Goal: Information Seeking & Learning: Learn about a topic

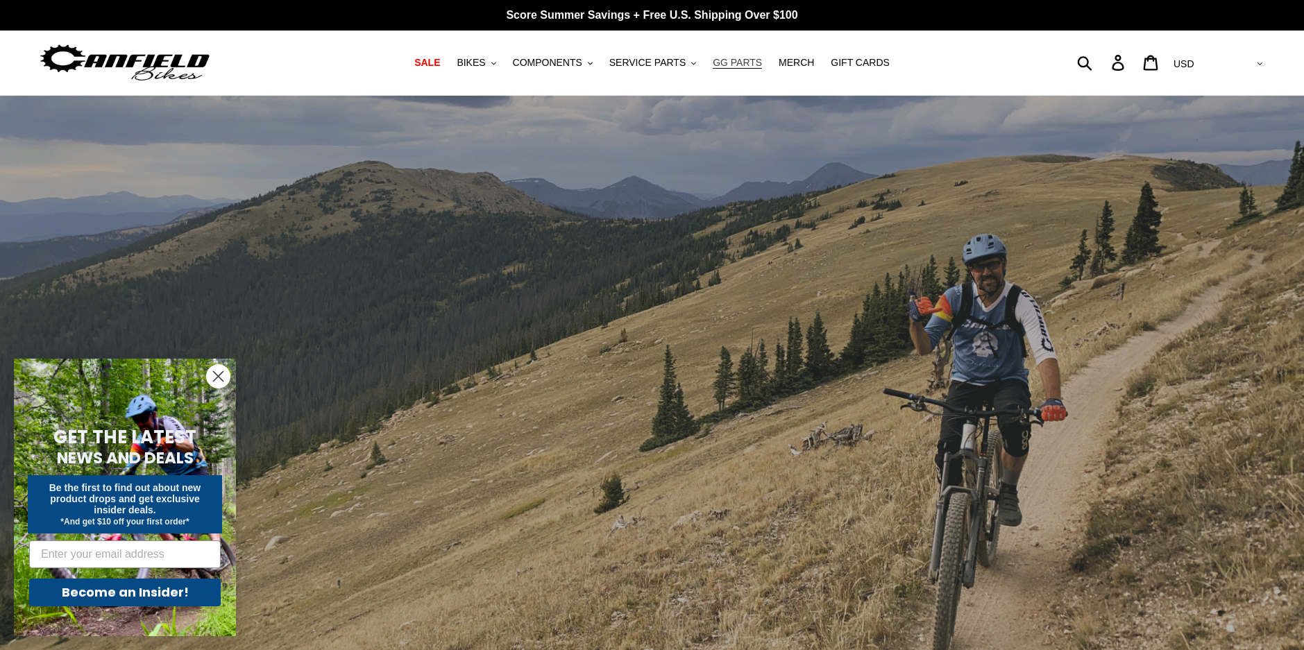
click at [732, 63] on span "GG PARTS" at bounding box center [737, 63] width 49 height 12
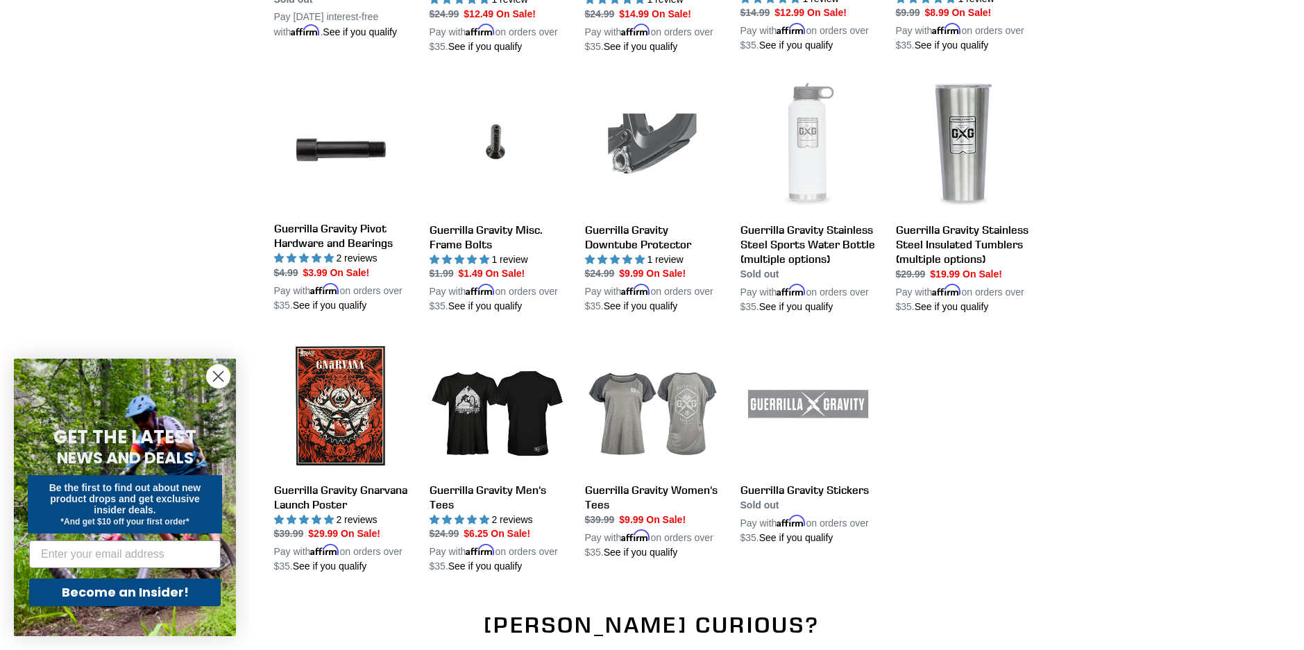
scroll to position [1249, 0]
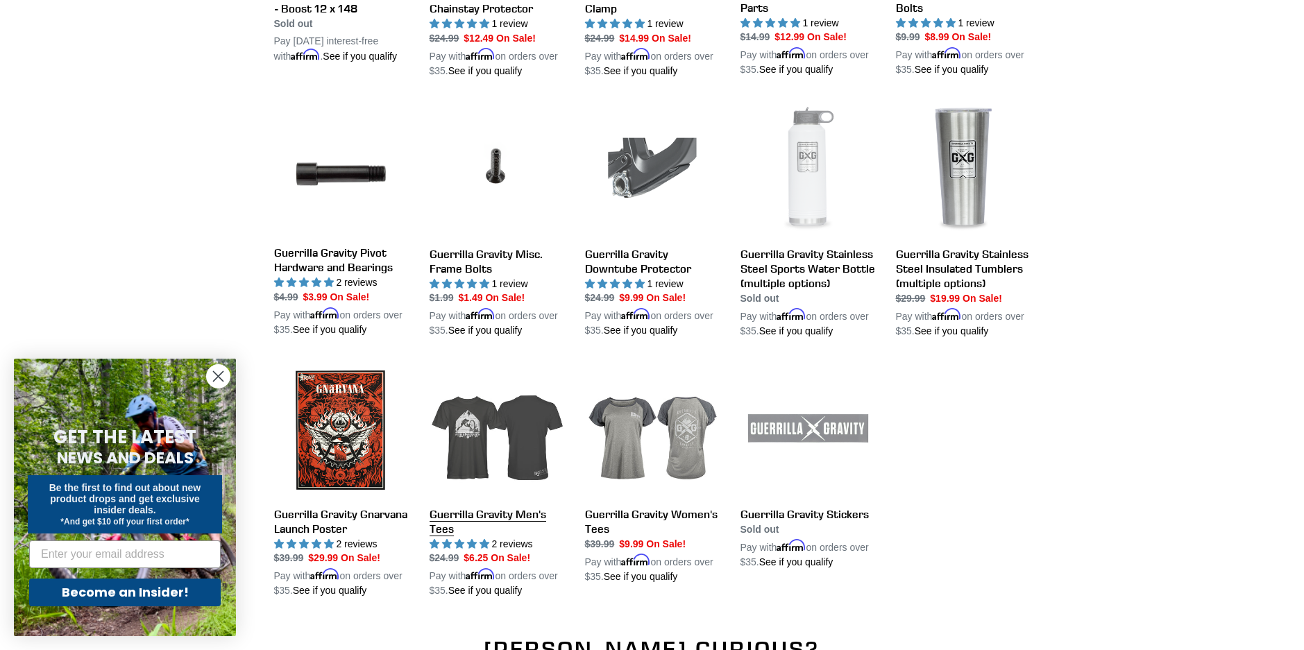
click at [470, 429] on link "Guerrilla Gravity Men's Tees" at bounding box center [497, 481] width 135 height 236
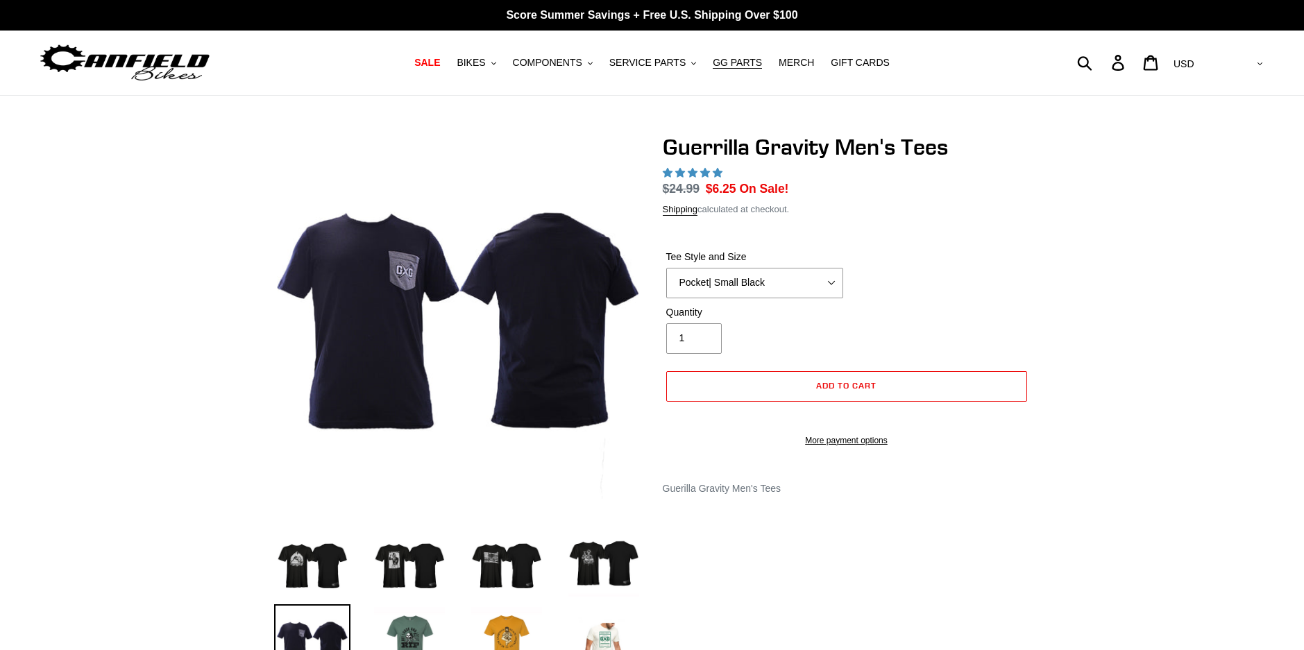
select select "highest-rating"
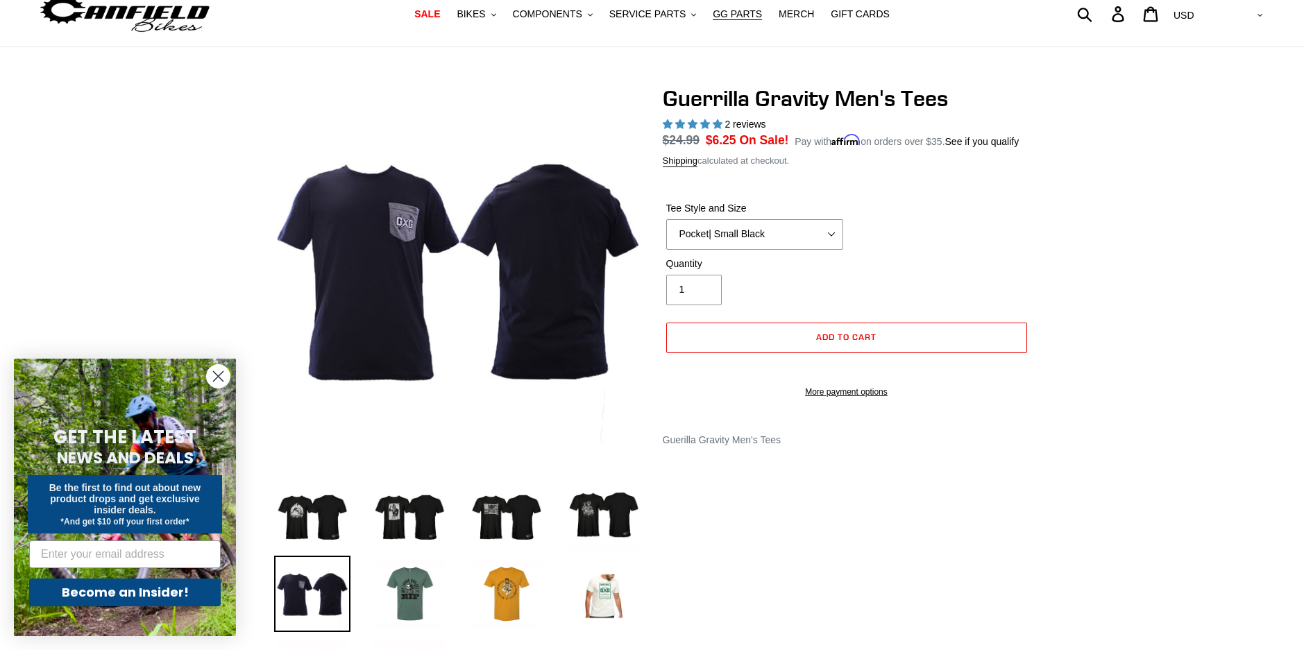
scroll to position [208, 0]
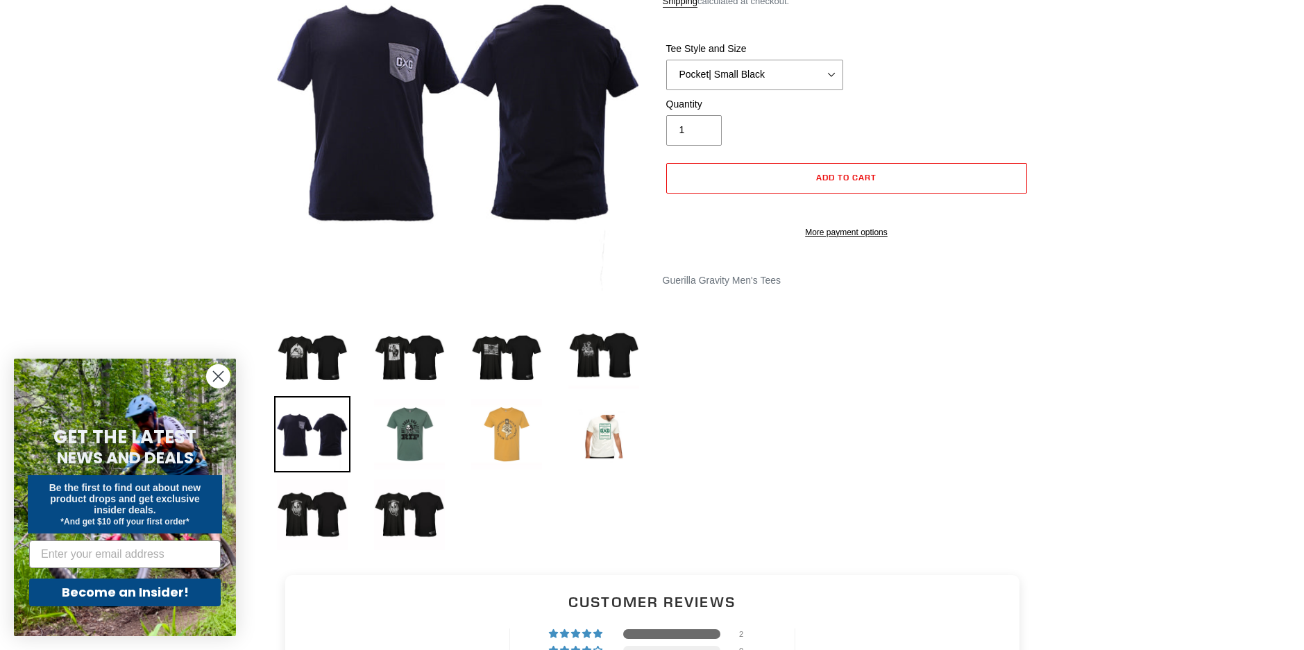
click at [509, 444] on img at bounding box center [507, 434] width 76 height 76
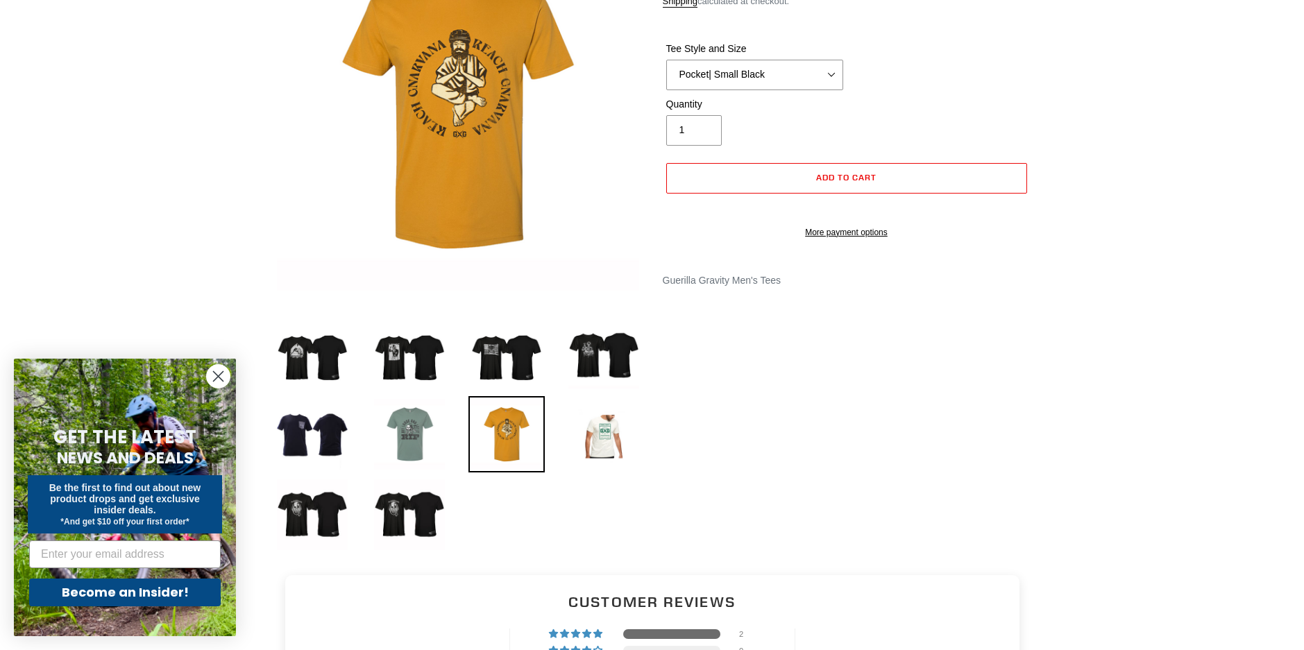
click at [414, 437] on img at bounding box center [409, 434] width 76 height 76
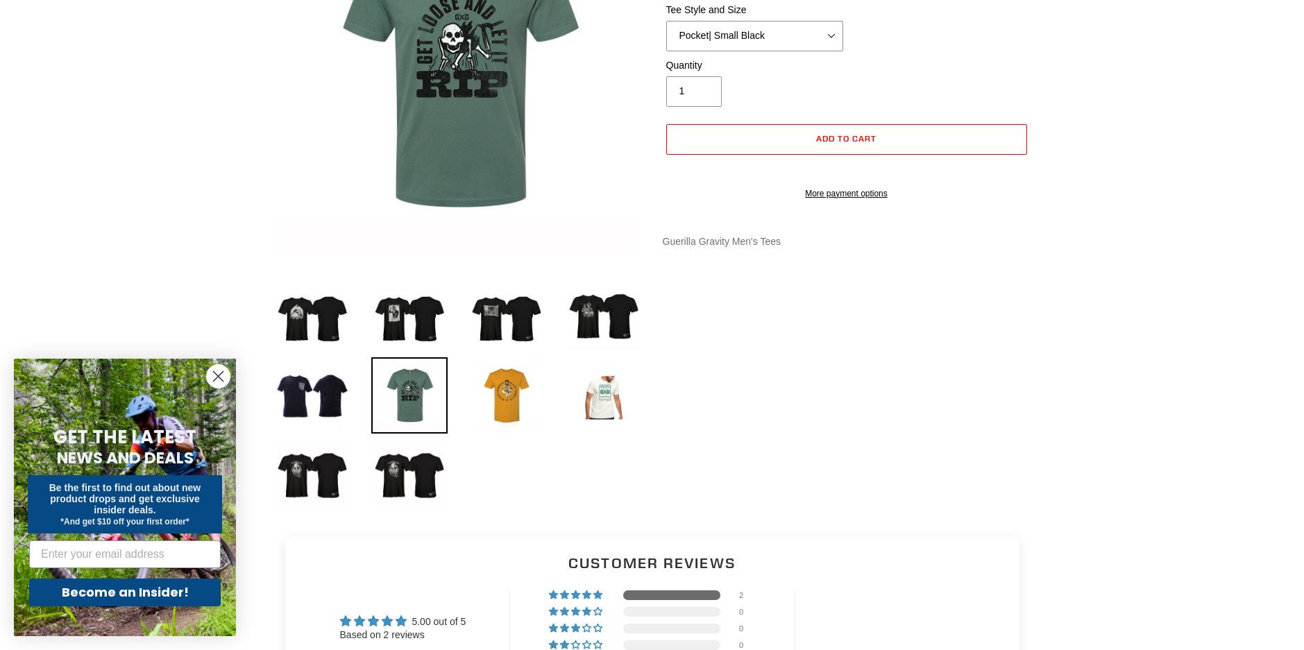
scroll to position [278, 0]
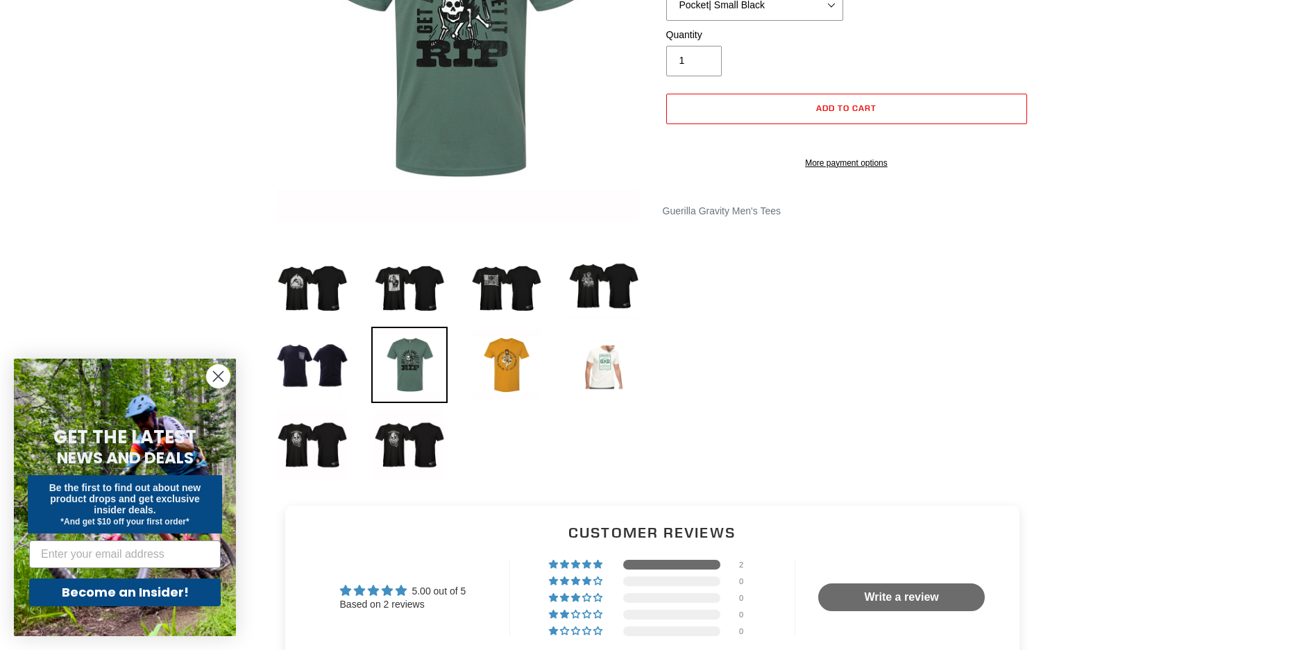
click at [604, 367] on img at bounding box center [604, 365] width 76 height 76
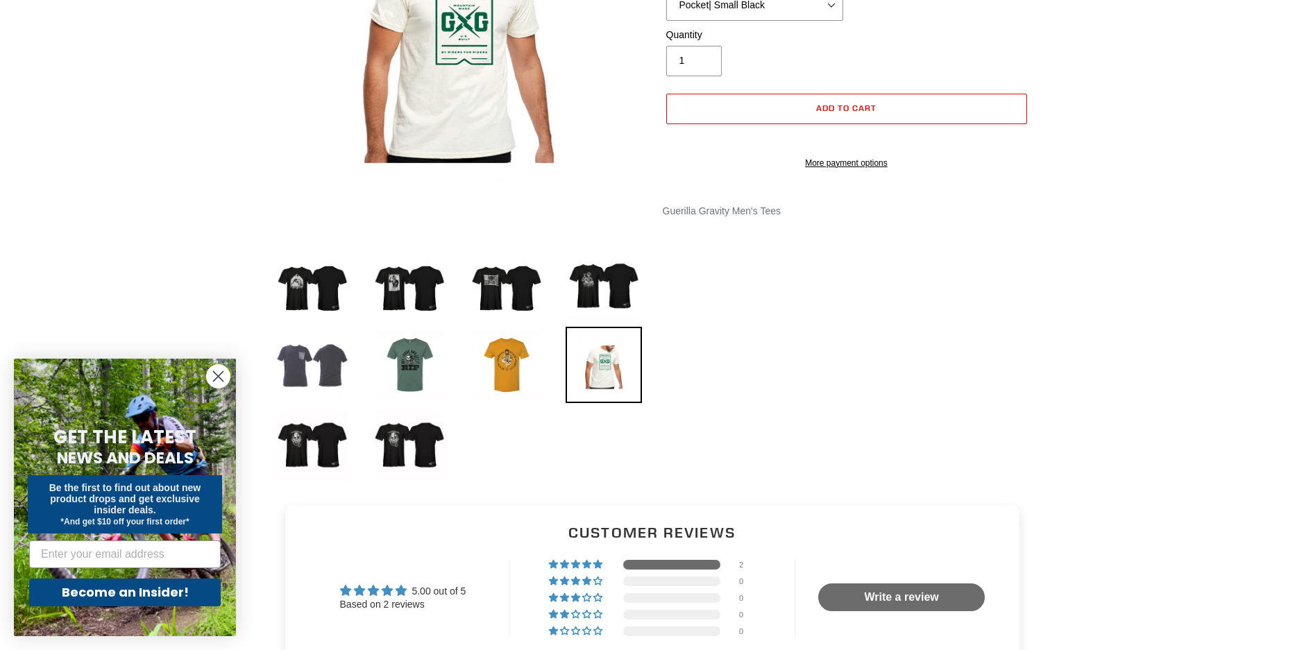
click at [316, 373] on img at bounding box center [312, 365] width 76 height 76
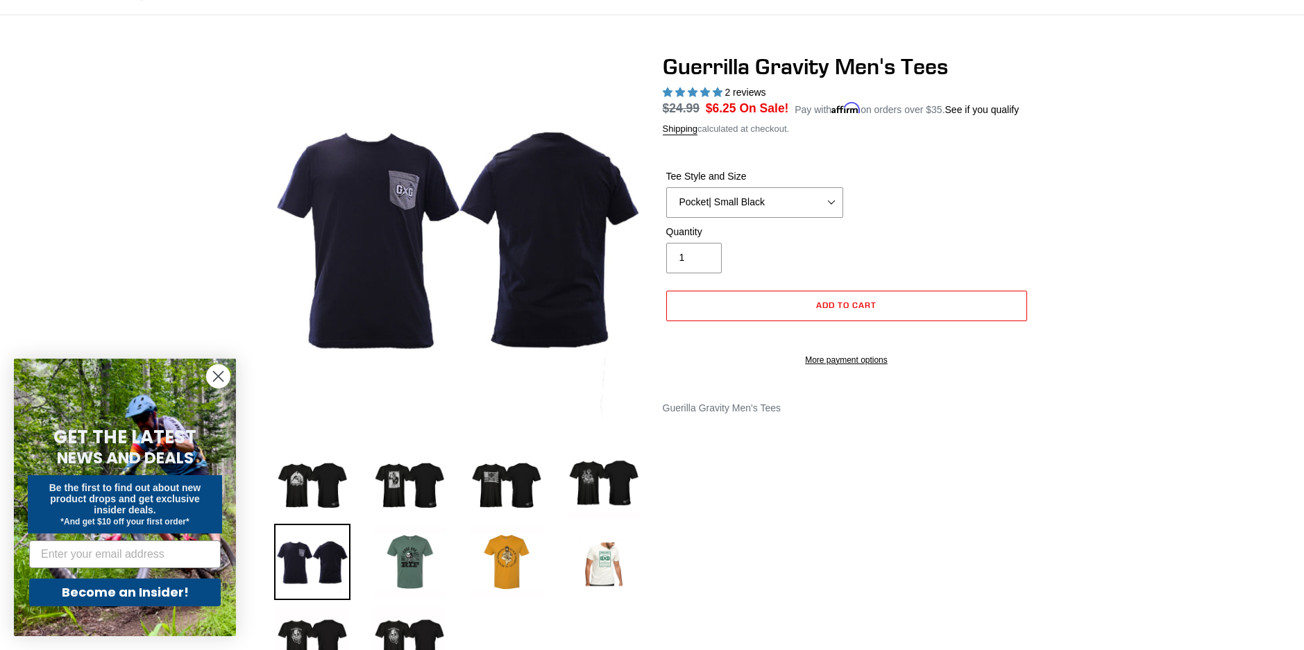
scroll to position [0, 0]
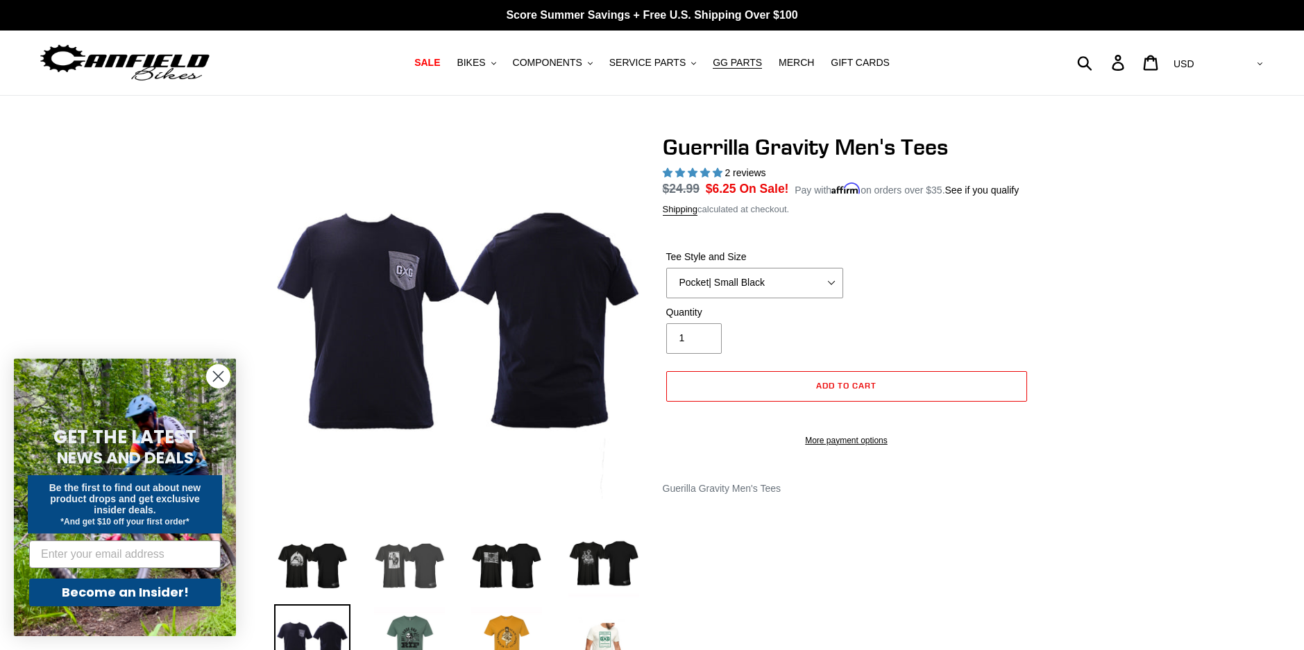
click at [398, 562] on img at bounding box center [409, 562] width 76 height 76
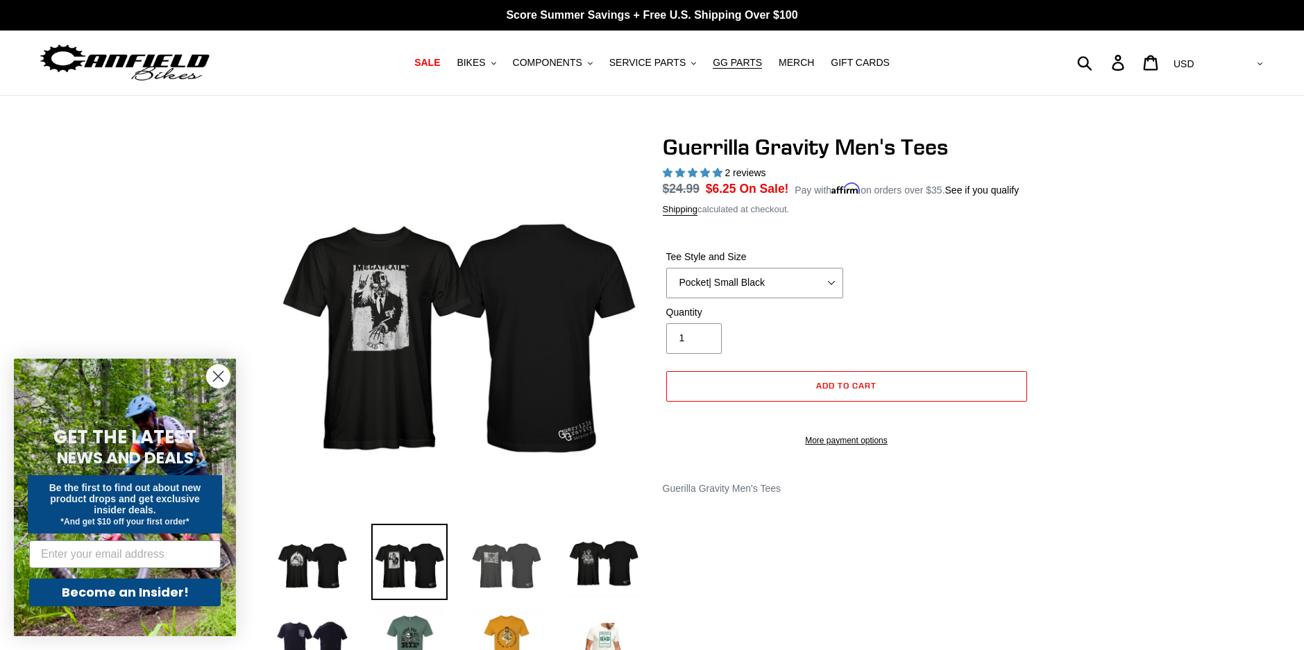
click at [494, 568] on img at bounding box center [507, 562] width 76 height 76
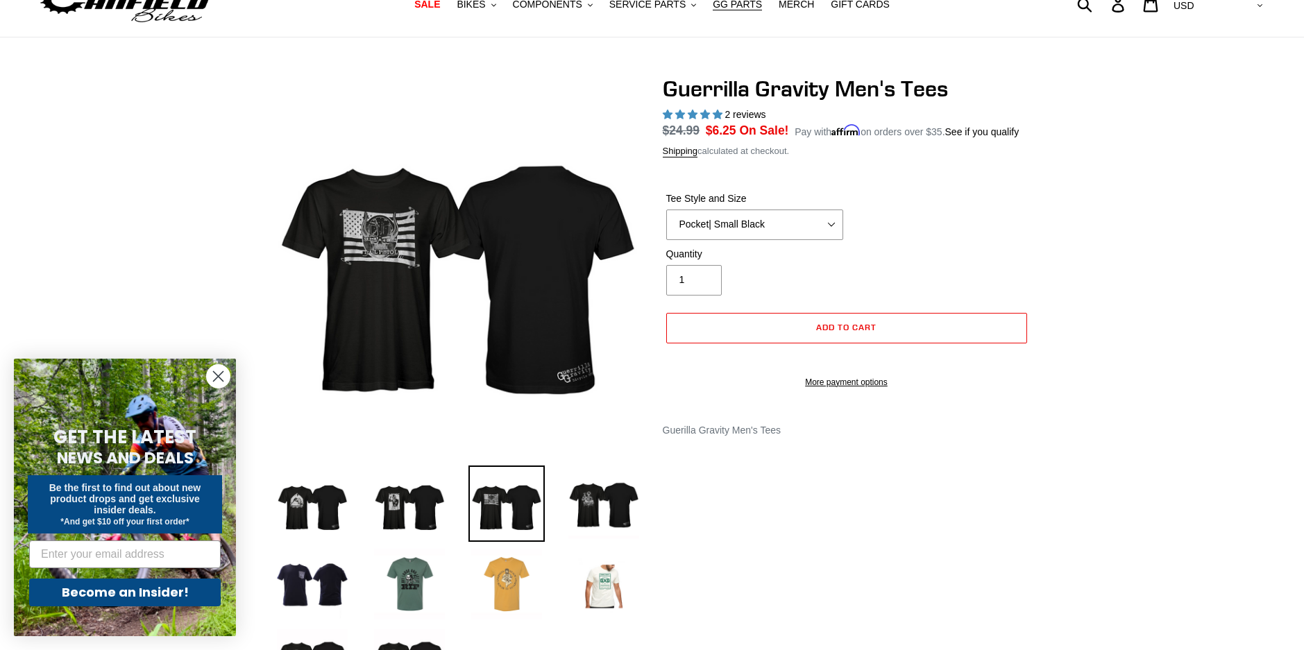
scroll to position [139, 0]
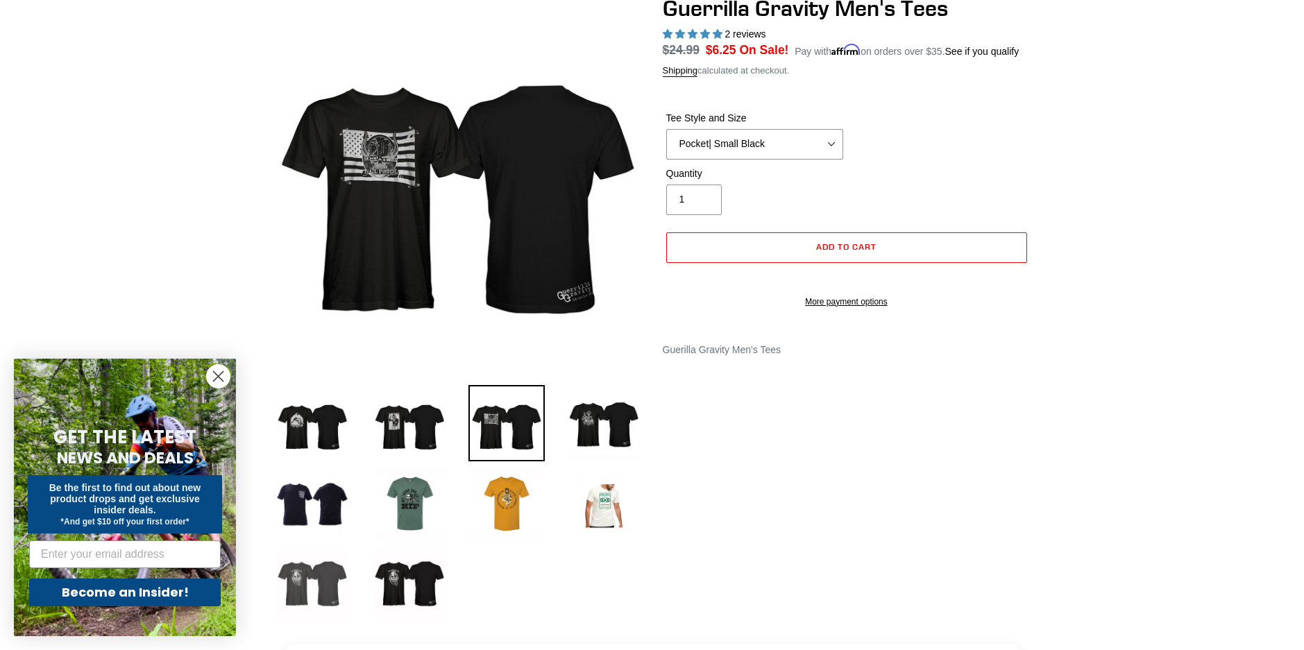
click at [292, 584] on img at bounding box center [312, 584] width 76 height 76
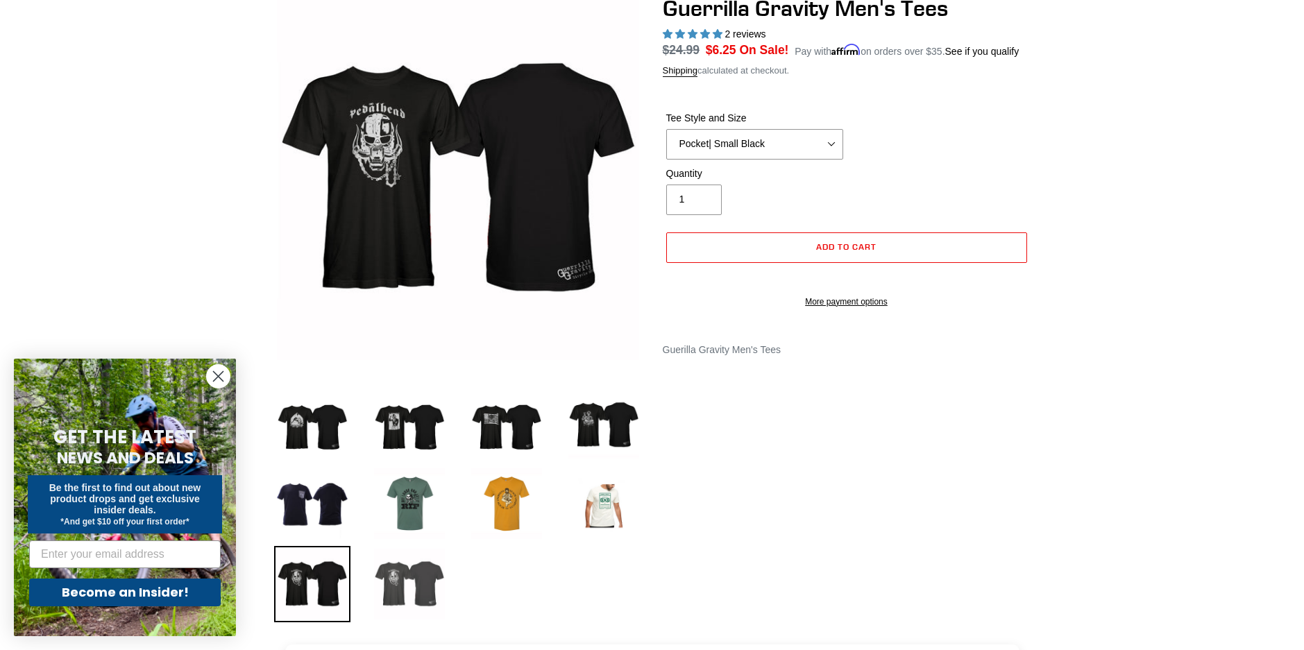
click at [387, 593] on img at bounding box center [409, 584] width 76 height 76
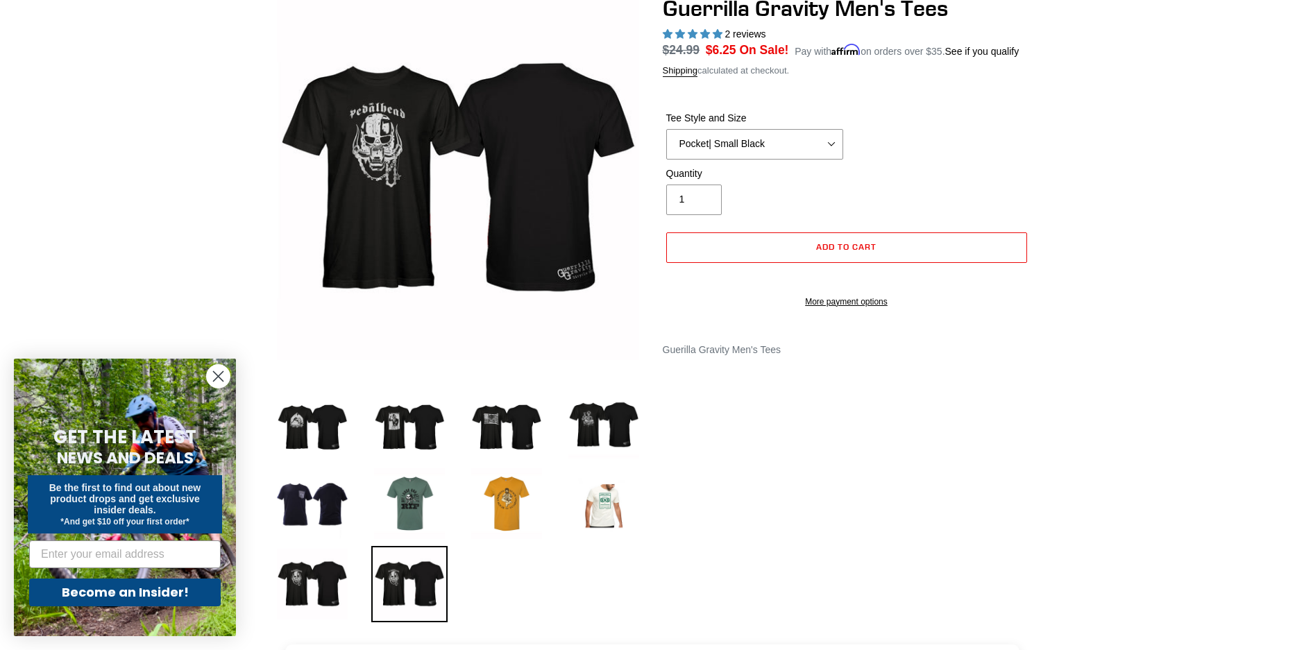
click at [391, 592] on img at bounding box center [409, 584] width 76 height 76
click at [313, 585] on img at bounding box center [312, 584] width 76 height 76
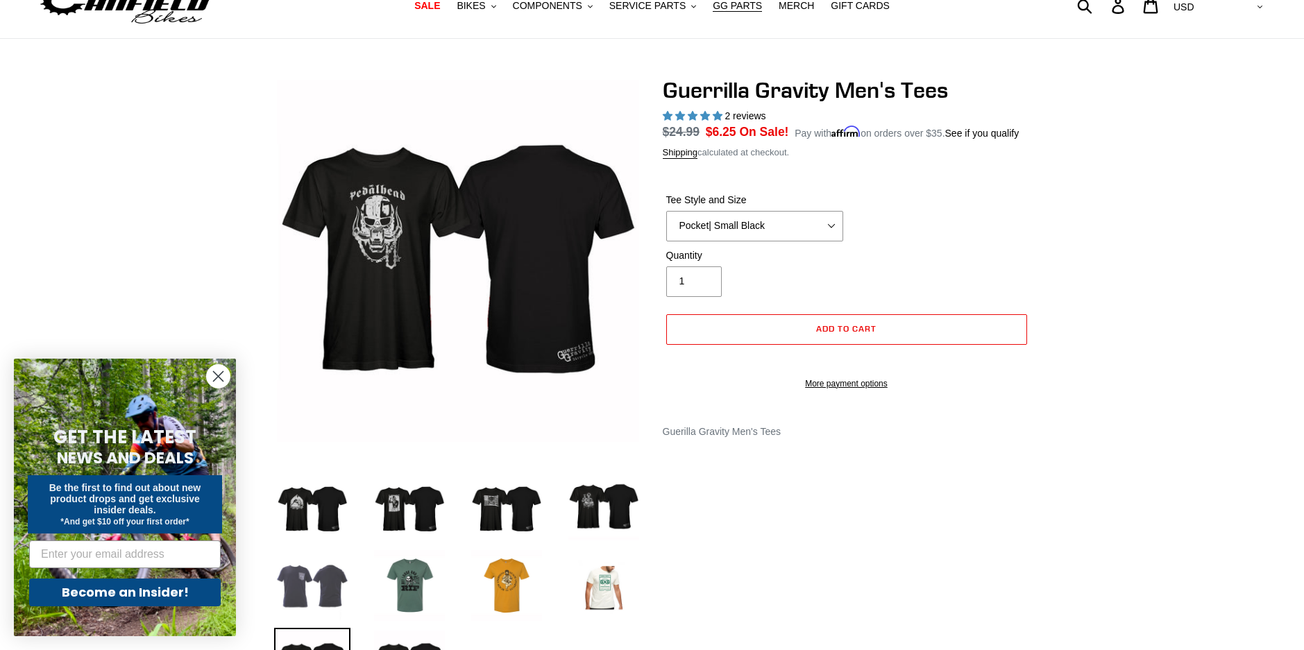
scroll to position [0, 0]
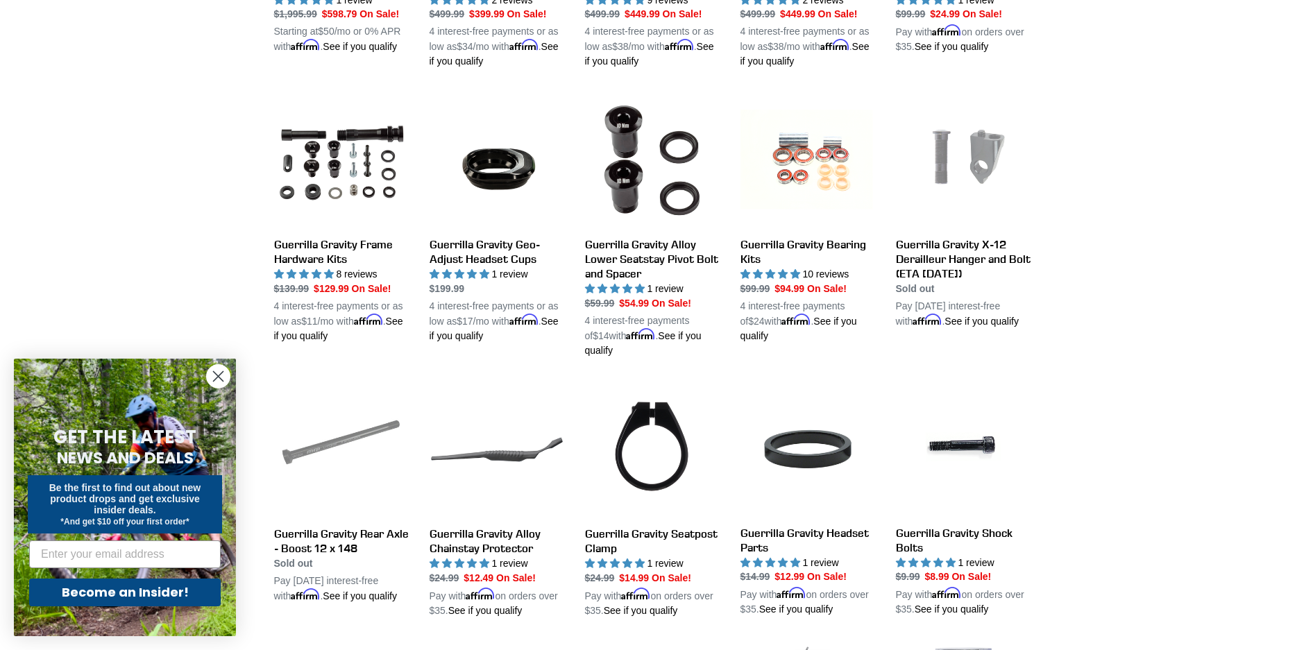
scroll to position [703, 0]
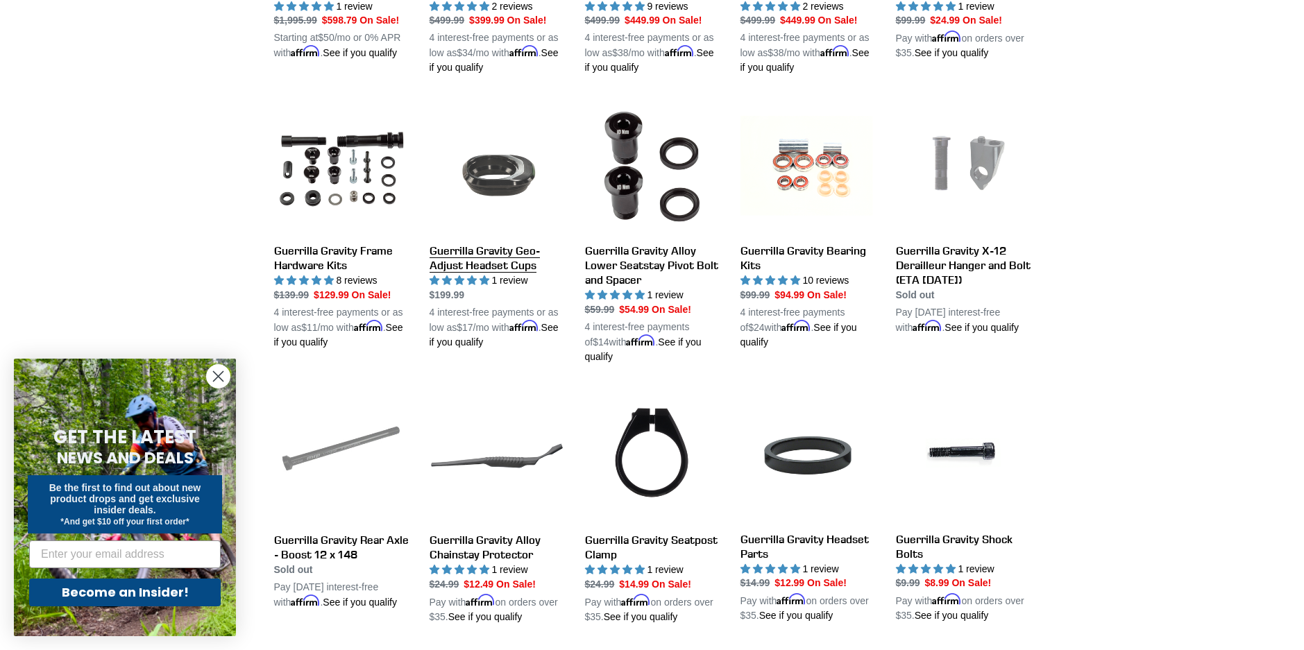
click at [469, 253] on link "Guerrilla Gravity Geo-Adjust Headset Cups" at bounding box center [497, 224] width 135 height 251
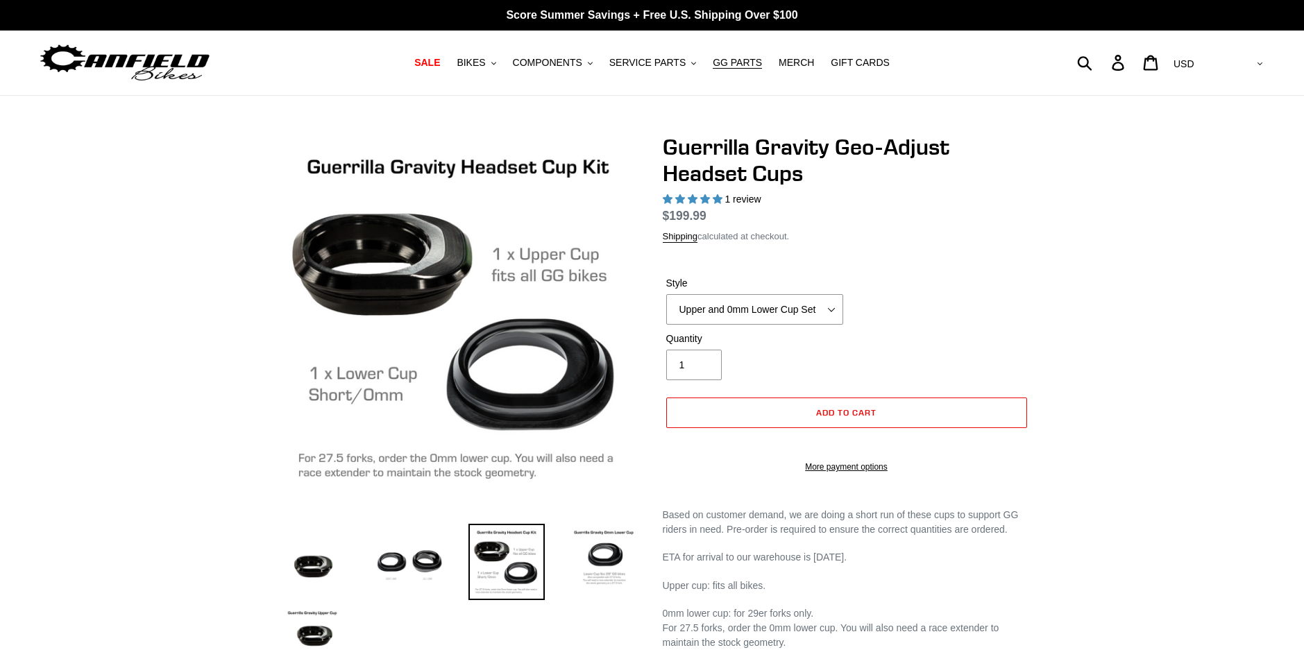
select select "highest-rating"
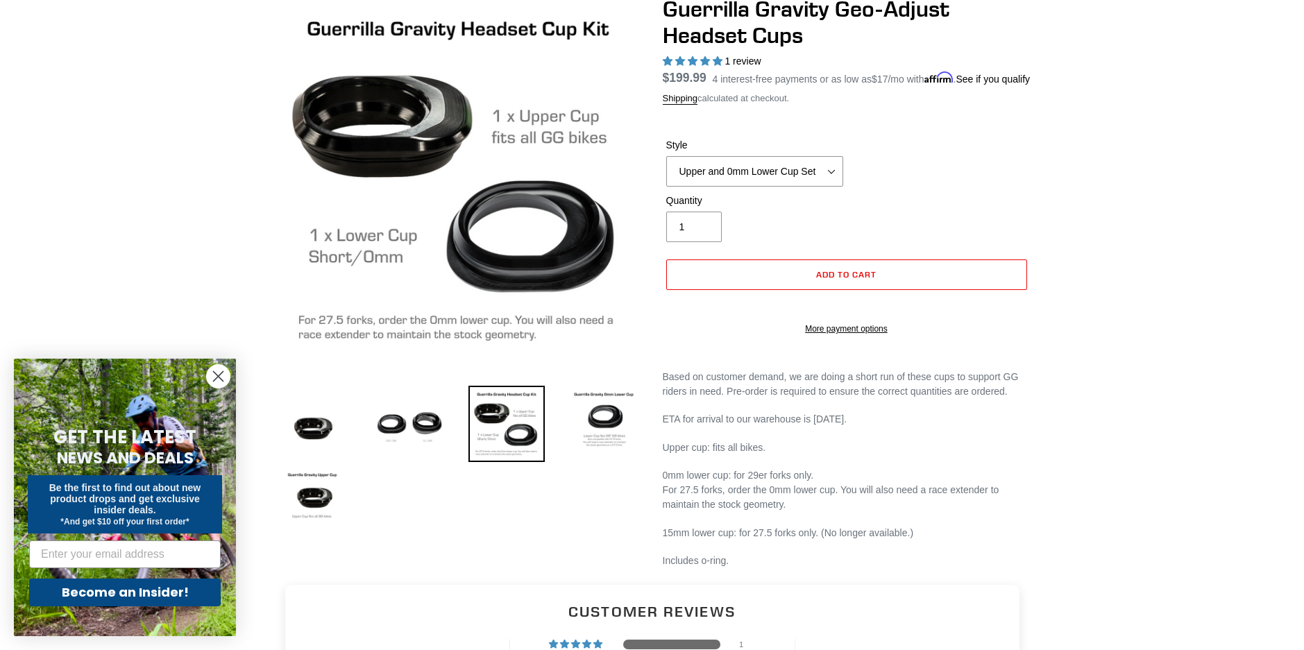
scroll to position [139, 0]
click at [523, 435] on img at bounding box center [507, 423] width 76 height 76
click at [608, 432] on img at bounding box center [604, 423] width 76 height 76
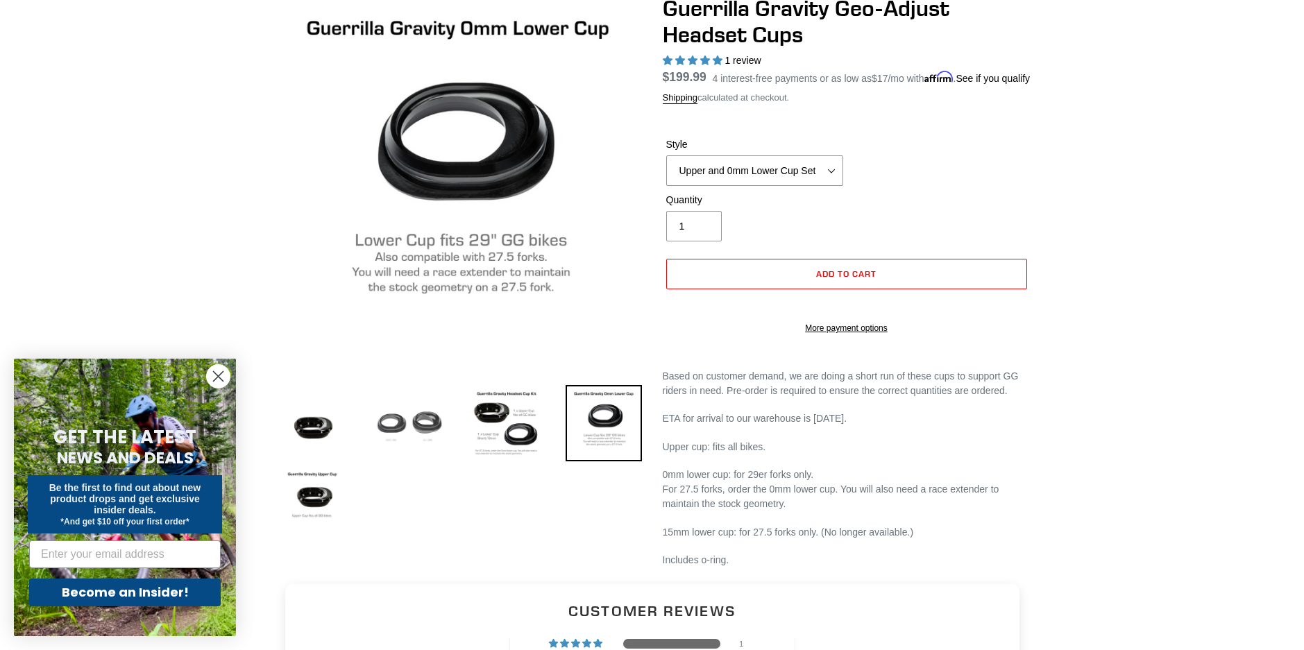
click at [416, 423] on img at bounding box center [409, 423] width 76 height 76
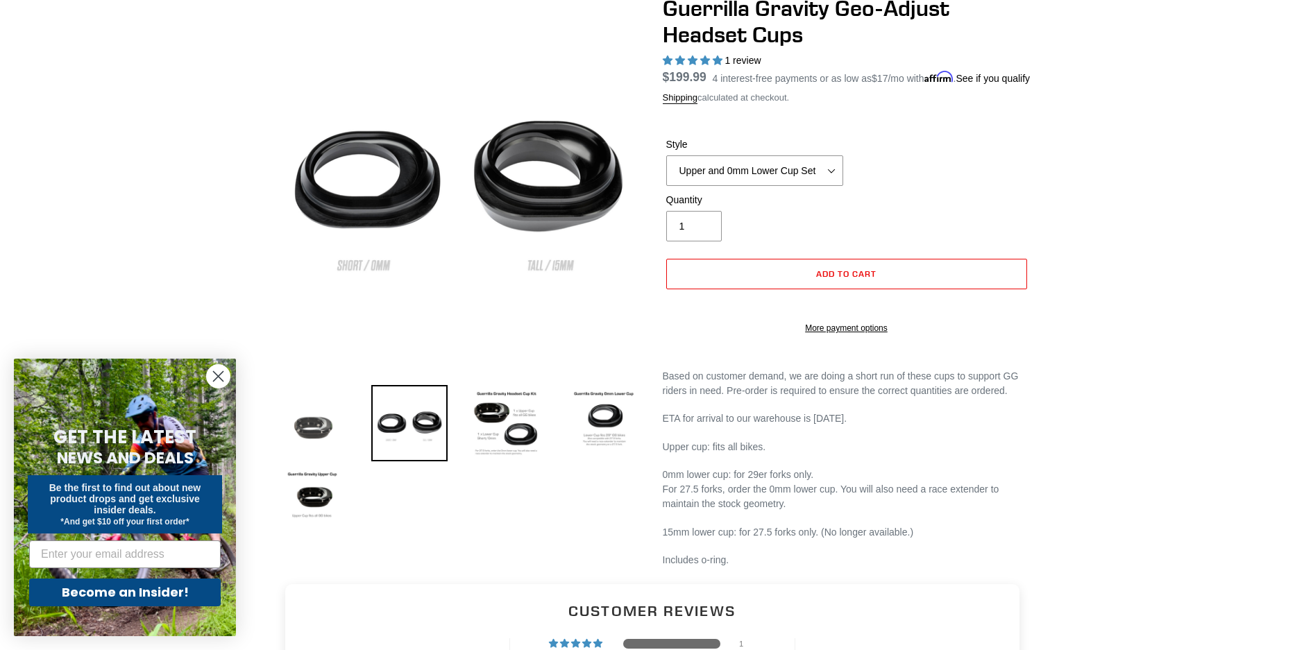
click at [306, 437] on img at bounding box center [312, 423] width 76 height 76
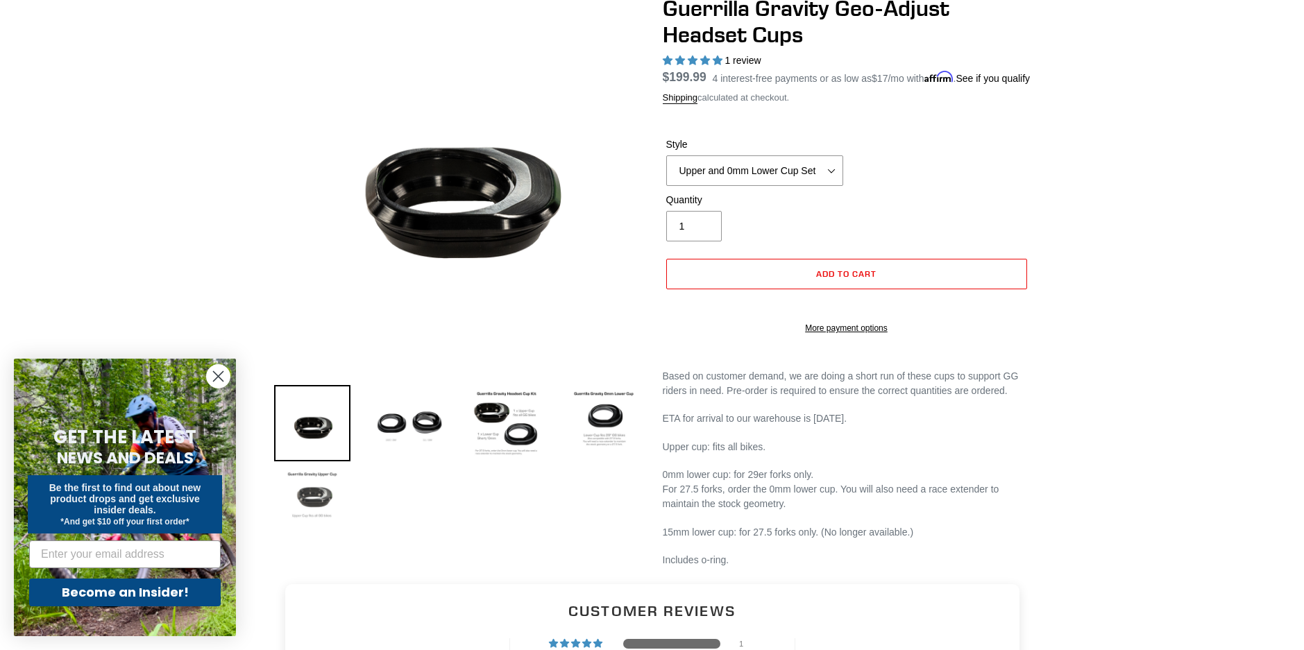
click at [308, 504] on img at bounding box center [312, 504] width 76 height 76
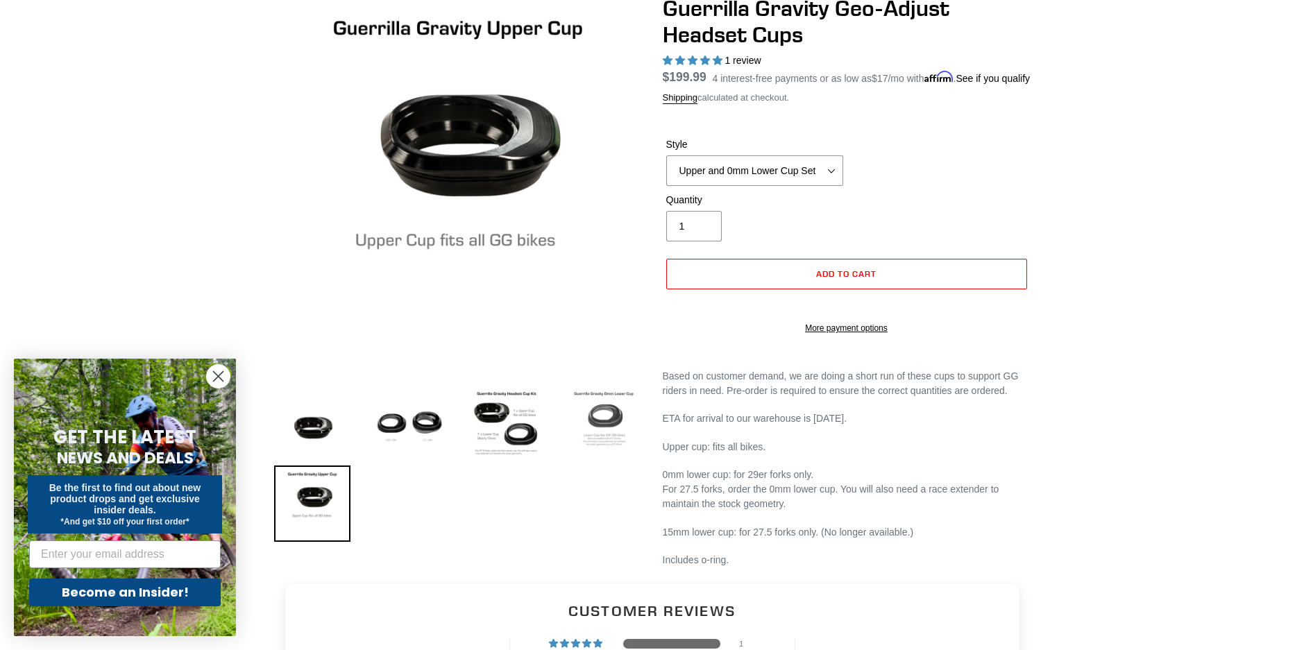
click at [591, 437] on img at bounding box center [604, 423] width 76 height 76
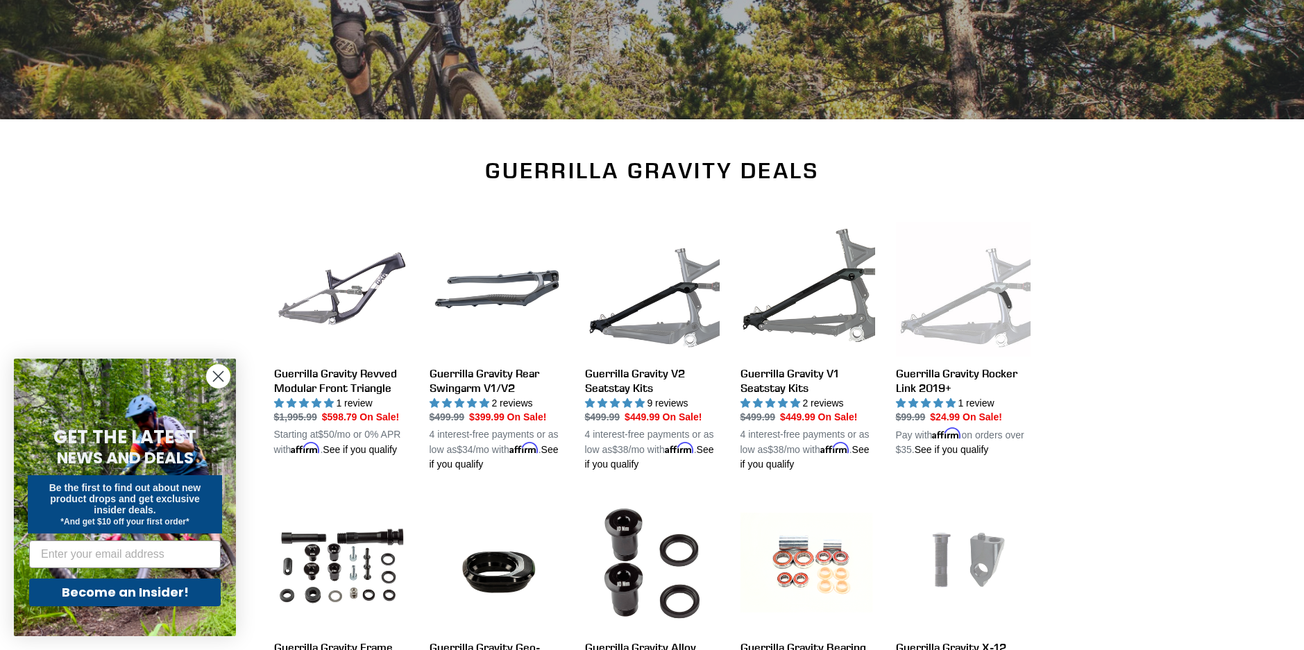
scroll to position [287, 0]
